Goal: Task Accomplishment & Management: Use online tool/utility

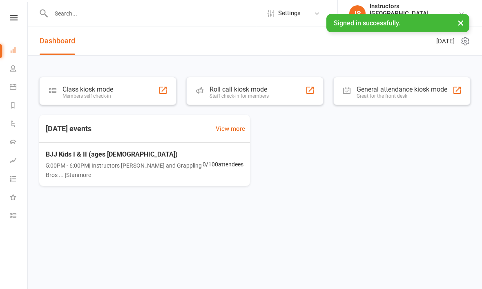
click at [132, 89] on div "Class kiosk mode Members self check-in" at bounding box center [107, 91] width 137 height 28
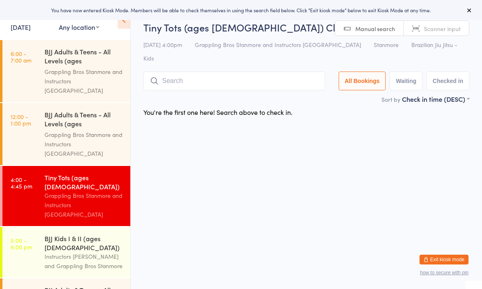
click at [78, 130] on div "Grappling Bros Stanmore and Instructors Stanmore" at bounding box center [84, 144] width 79 height 28
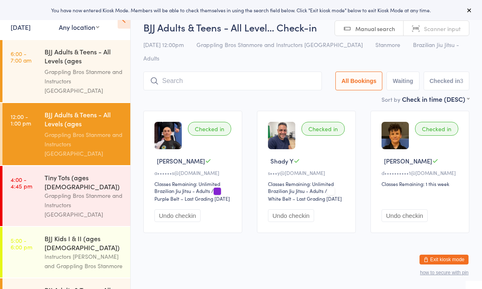
click at [219, 72] on input "search" at bounding box center [232, 81] width 179 height 19
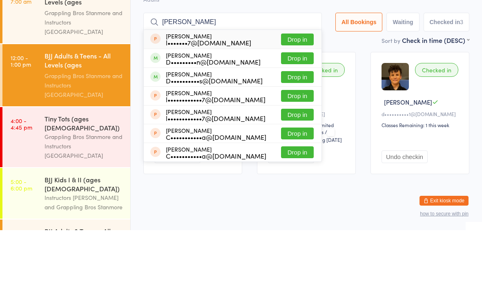
type input "Dann"
click at [289, 130] on button "Drop in" at bounding box center [297, 136] width 33 height 12
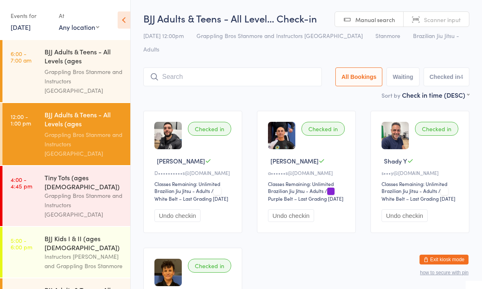
click at [95, 56] on div "BJJ Adults & Teens - All Levels (ages 14+)" at bounding box center [84, 57] width 79 height 20
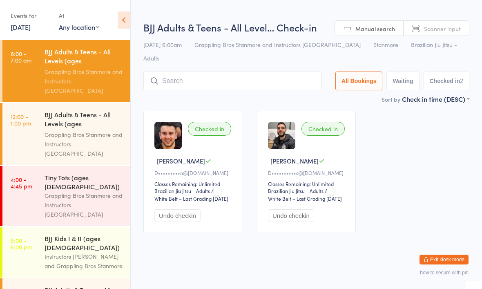
click at [93, 110] on div "BJJ Adults & Teens - All Levels (ages 14+)" at bounding box center [84, 120] width 79 height 20
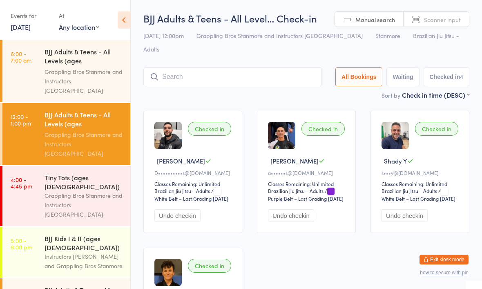
click at [78, 191] on div "Grappling Bros Stanmore and Instructors Stanmore" at bounding box center [84, 205] width 79 height 28
